Goal: Navigation & Orientation: Find specific page/section

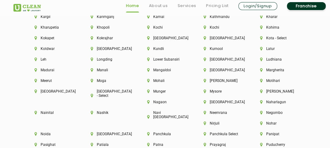
scroll to position [1556, 0]
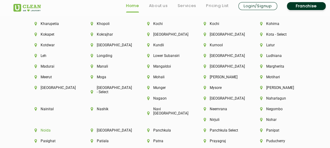
click at [45, 128] on li "Noida" at bounding box center [52, 130] width 36 height 4
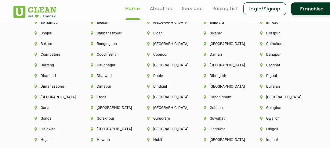
scroll to position [1385, 0]
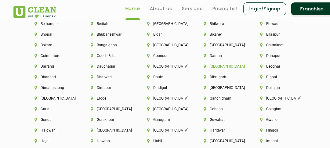
click at [215, 67] on li "[GEOGRAPHIC_DATA]" at bounding box center [222, 66] width 36 height 4
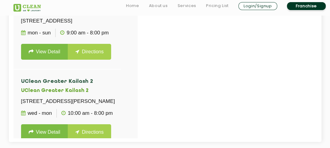
scroll to position [182, 0]
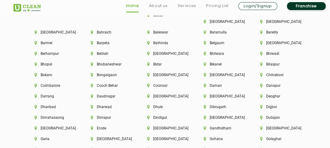
scroll to position [1356, 0]
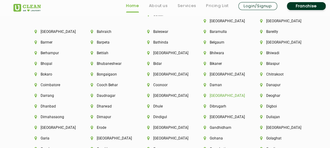
click at [212, 96] on li "[GEOGRAPHIC_DATA]" at bounding box center [222, 96] width 36 height 4
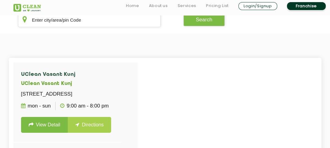
scroll to position [165, 0]
